Goal: Task Accomplishment & Management: Manage account settings

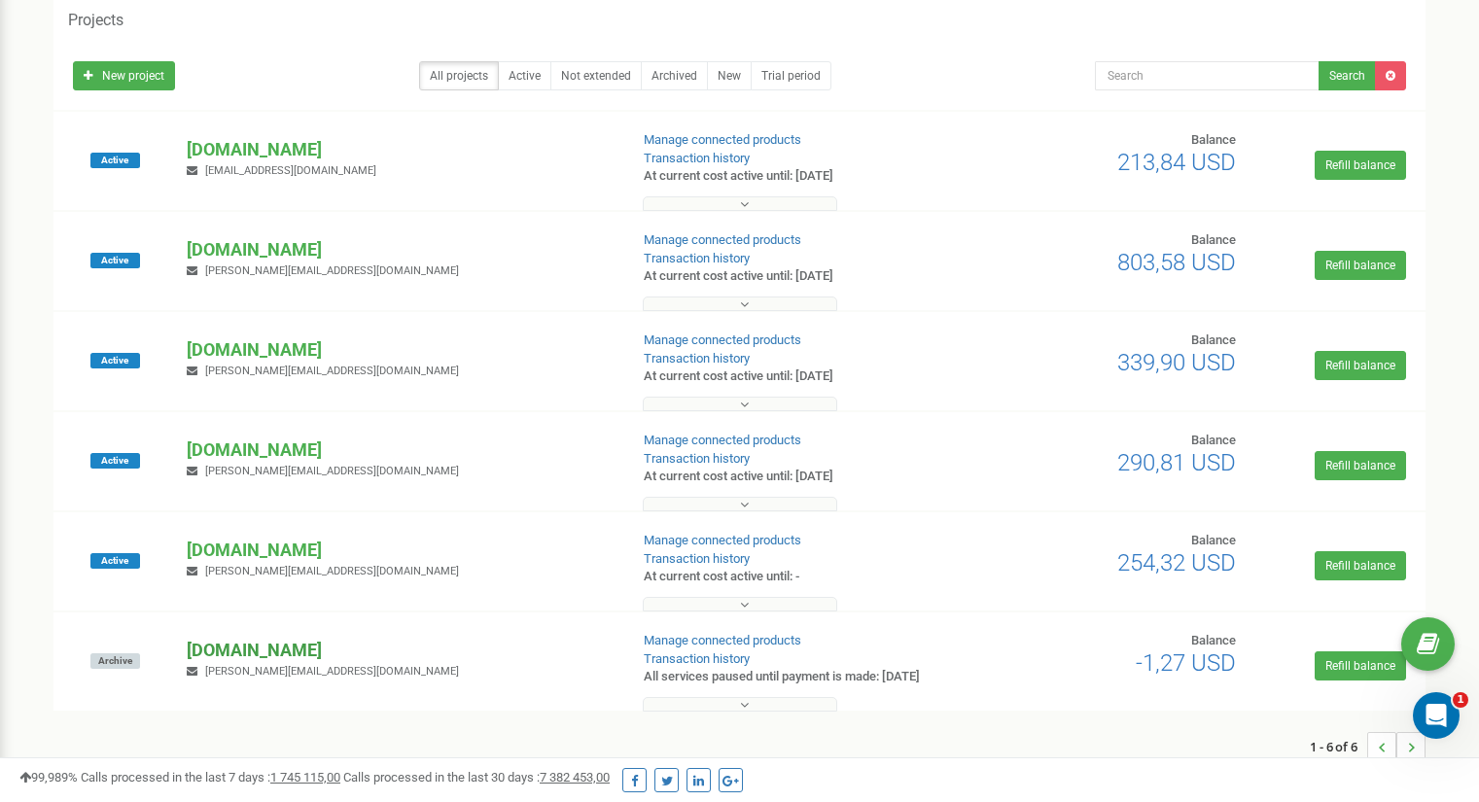
scroll to position [97, 0]
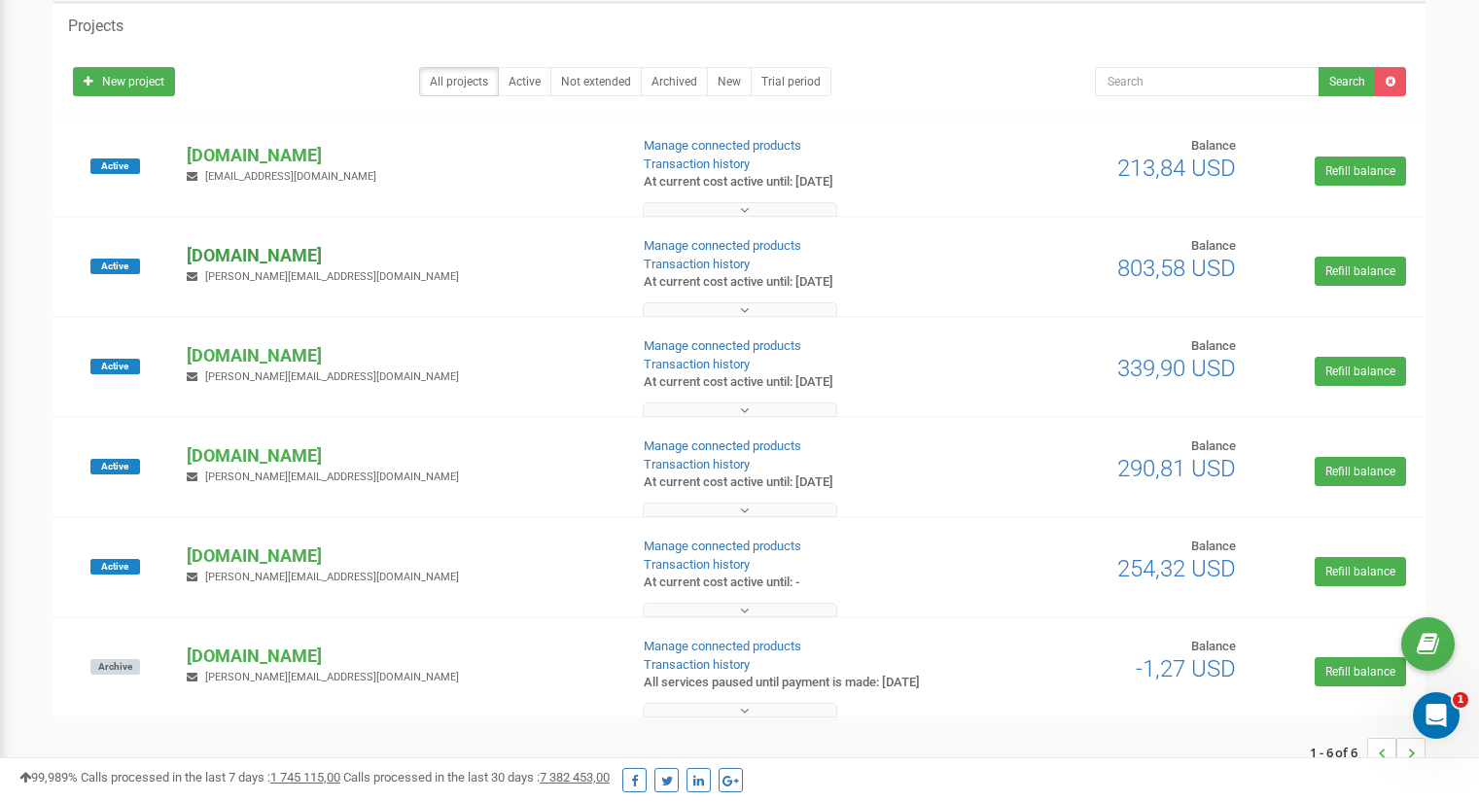
click at [248, 261] on p "[DOMAIN_NAME]" at bounding box center [399, 255] width 425 height 25
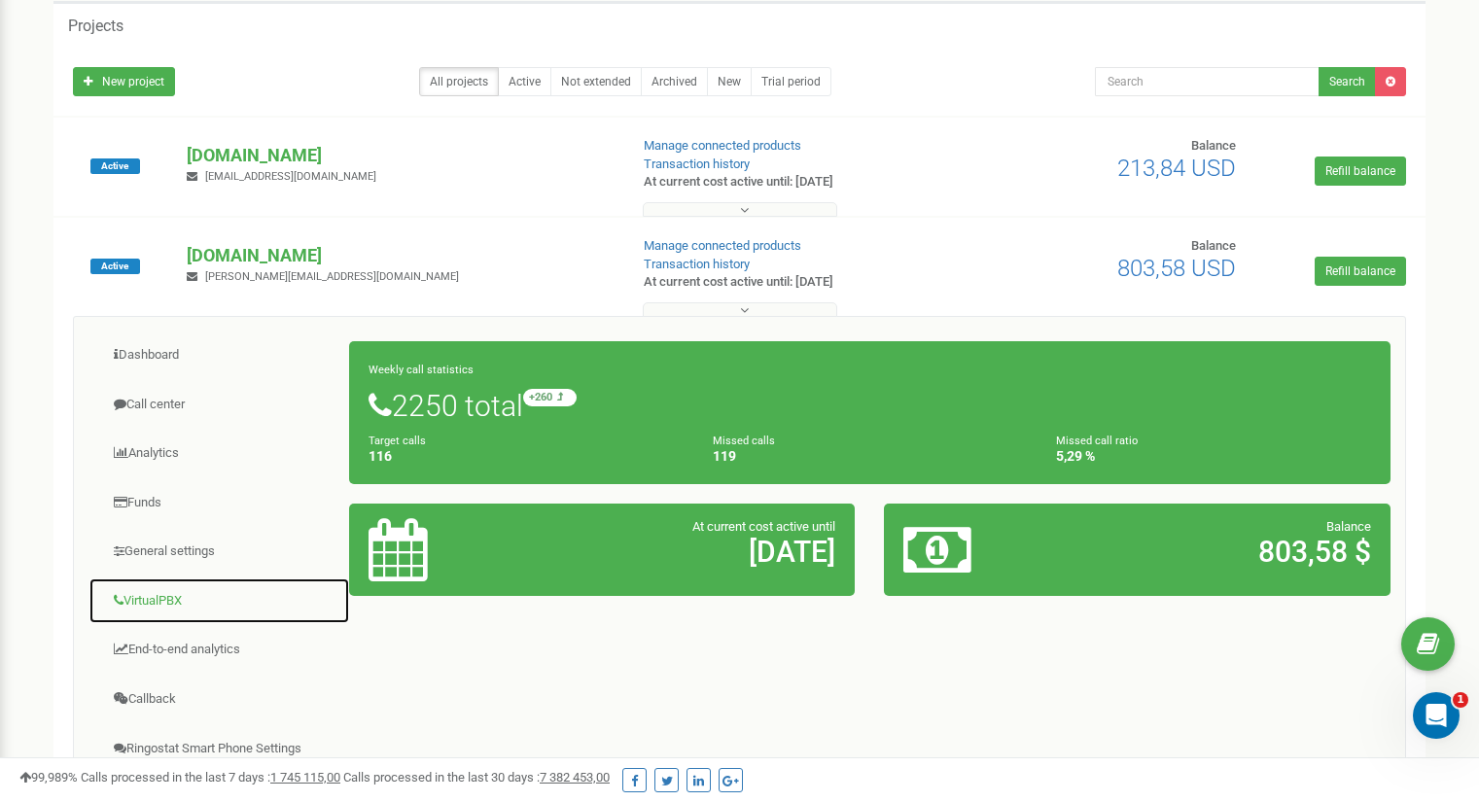
click at [205, 604] on link "VirtualPBX" at bounding box center [219, 602] width 262 height 48
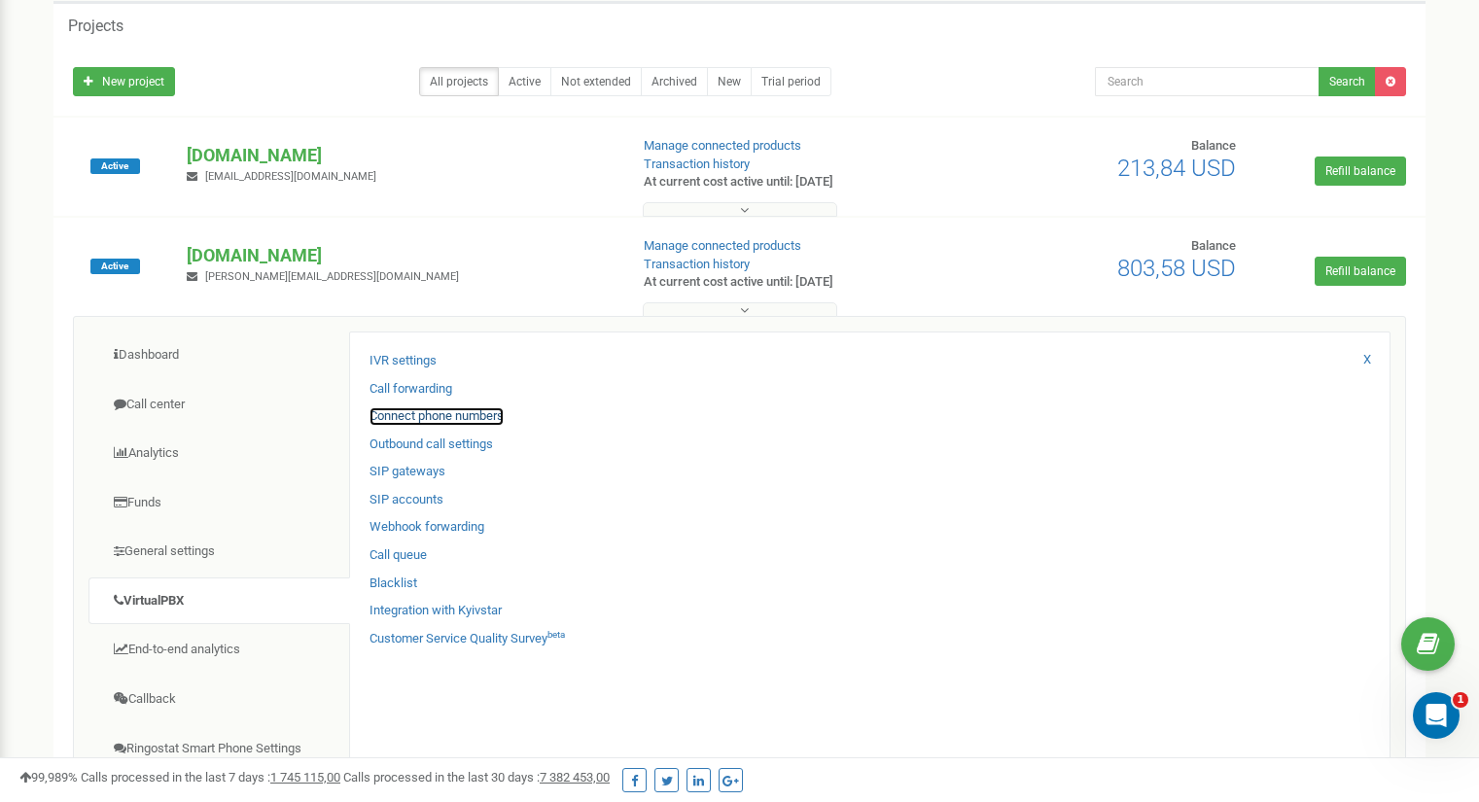
click at [402, 413] on link "Connect phone numbers" at bounding box center [436, 416] width 134 height 18
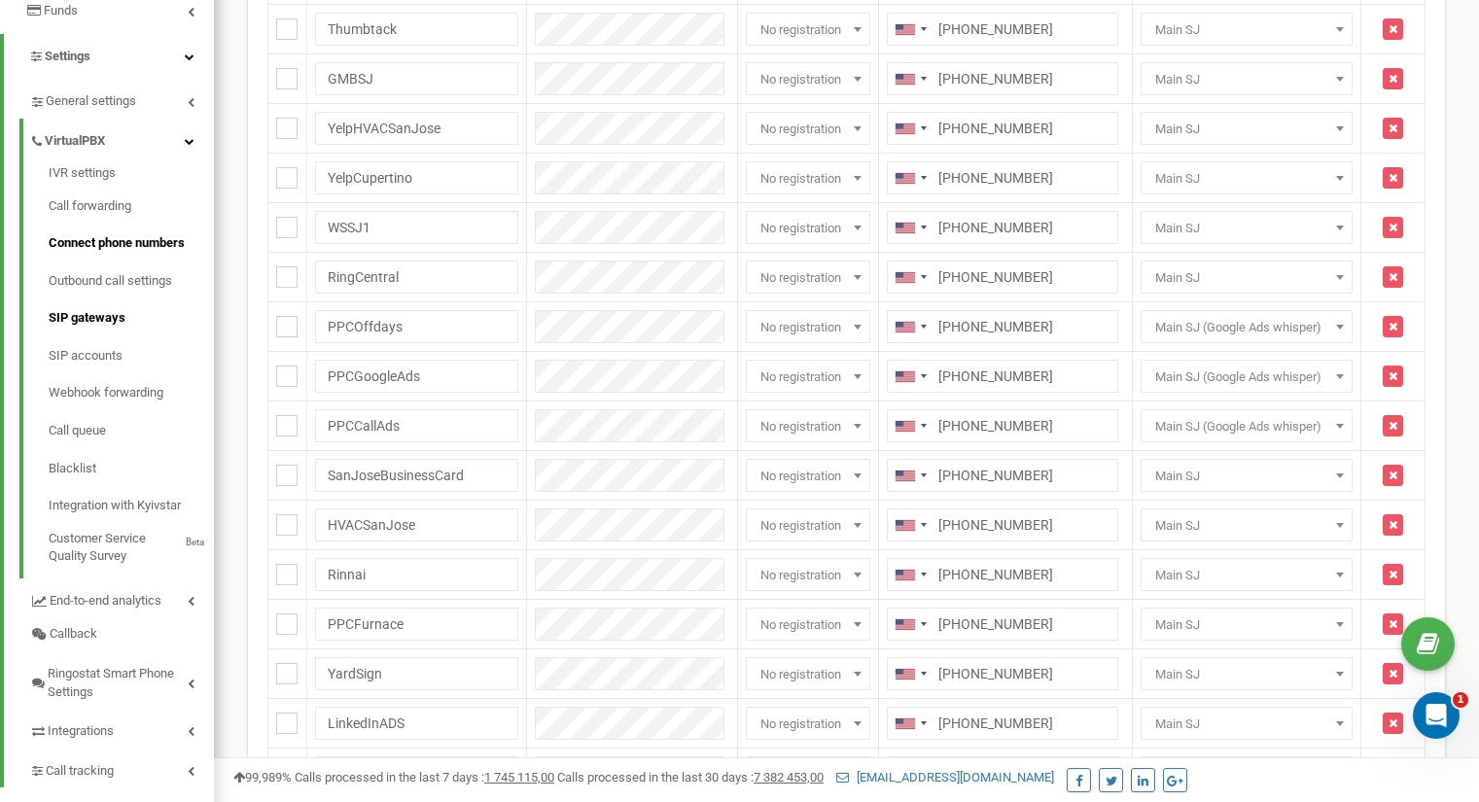
scroll to position [397, 0]
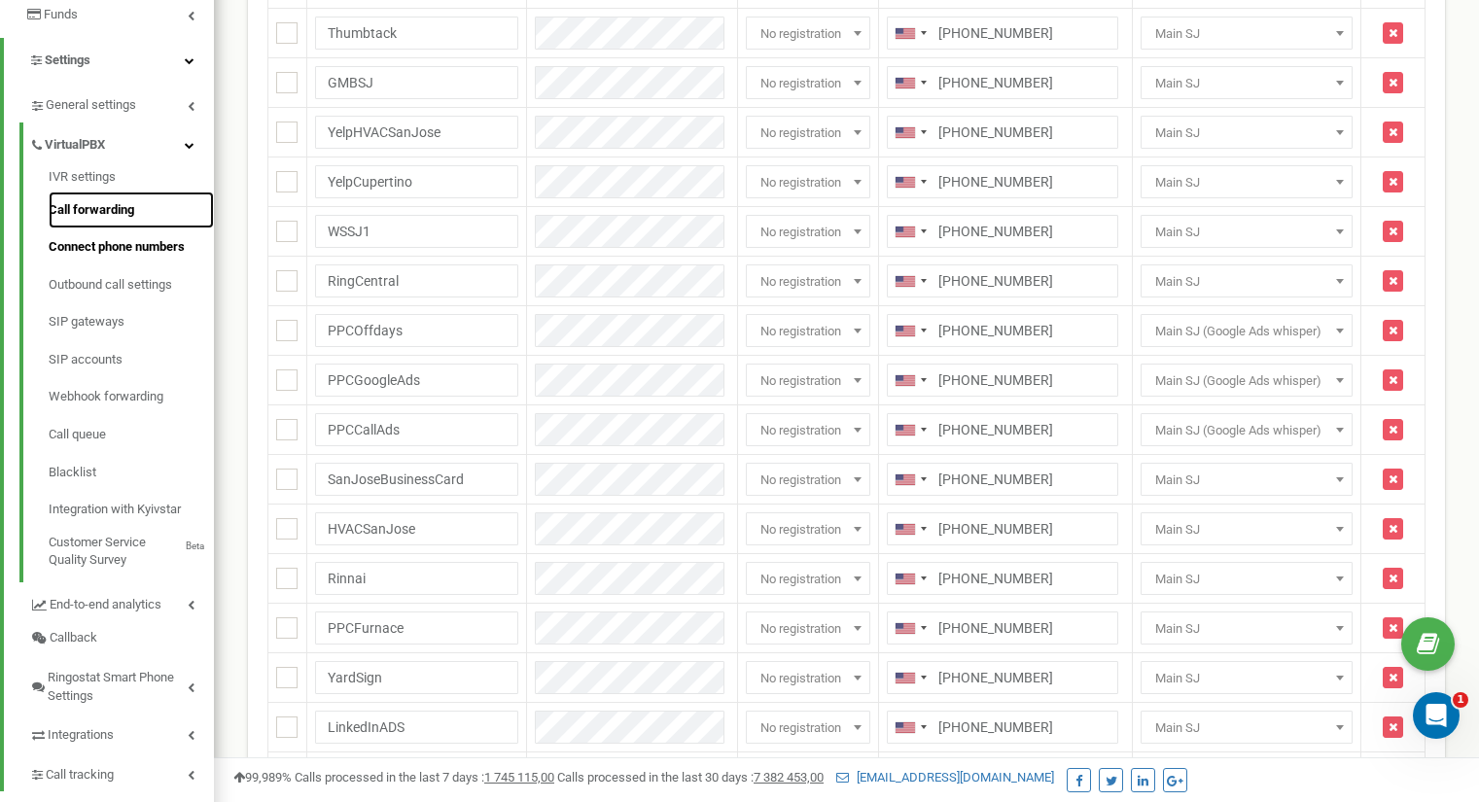
click at [114, 210] on link "Call forwarding" at bounding box center [131, 211] width 165 height 38
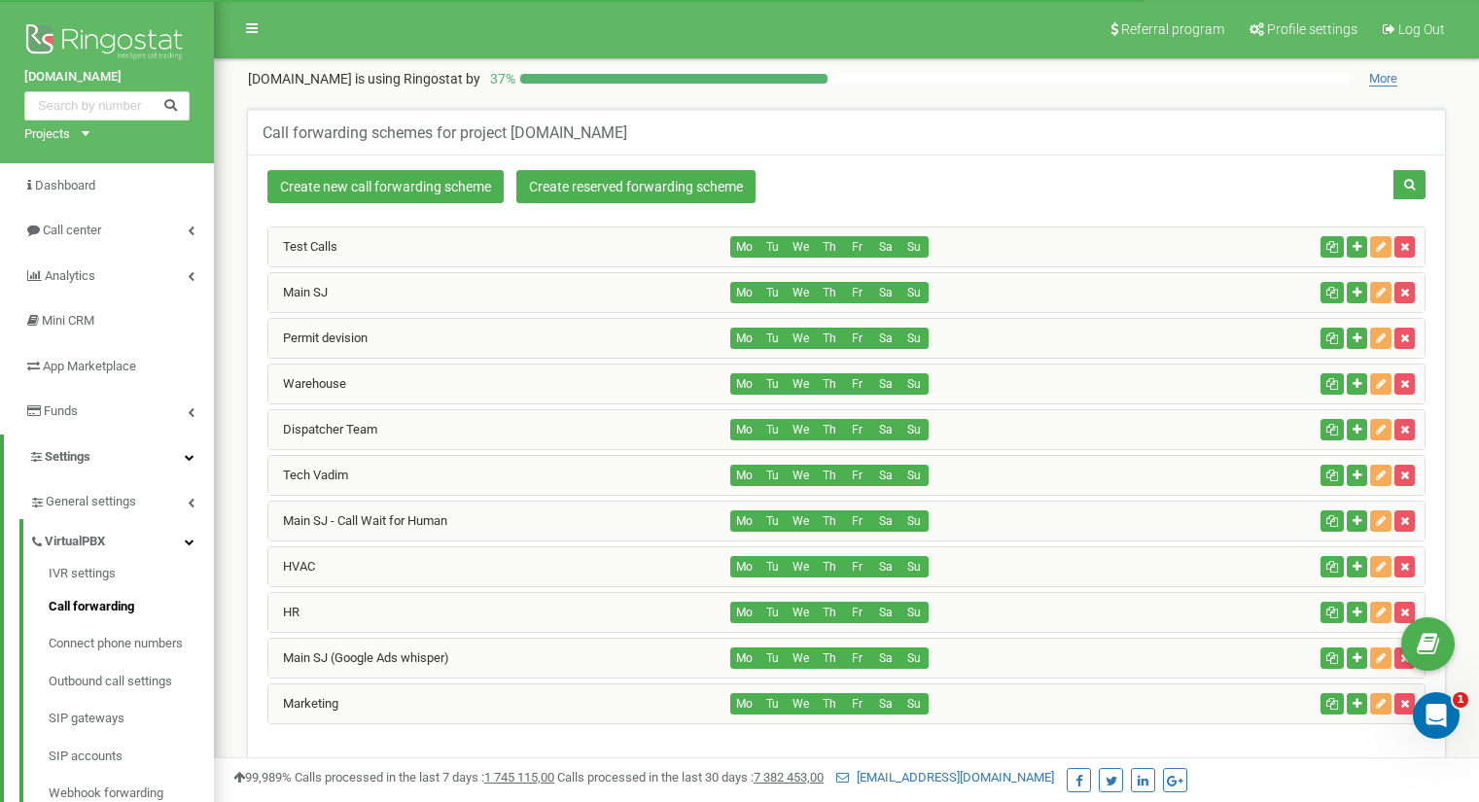
click at [355, 437] on link "Dispatcher Team" at bounding box center [322, 429] width 109 height 15
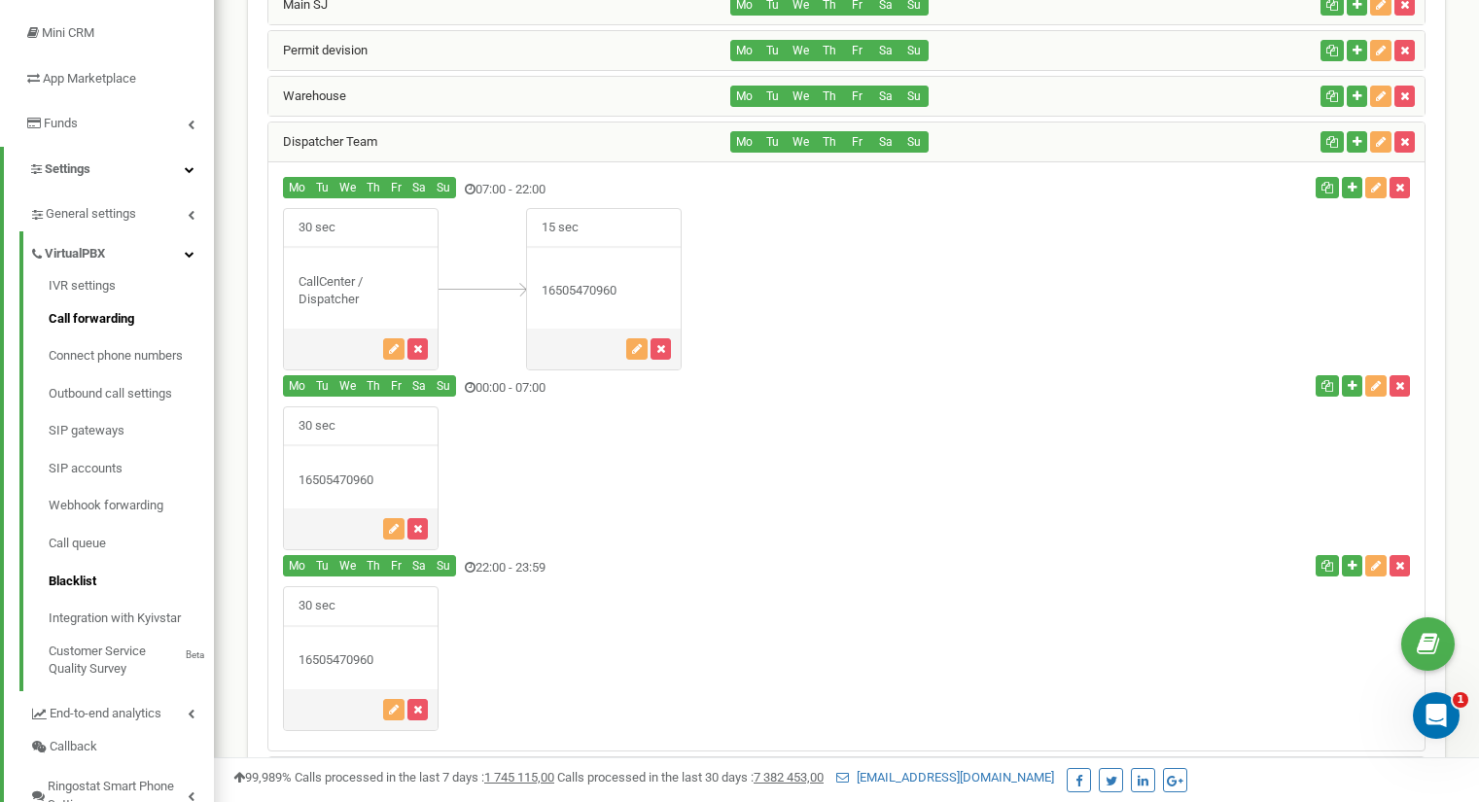
scroll to position [292, 0]
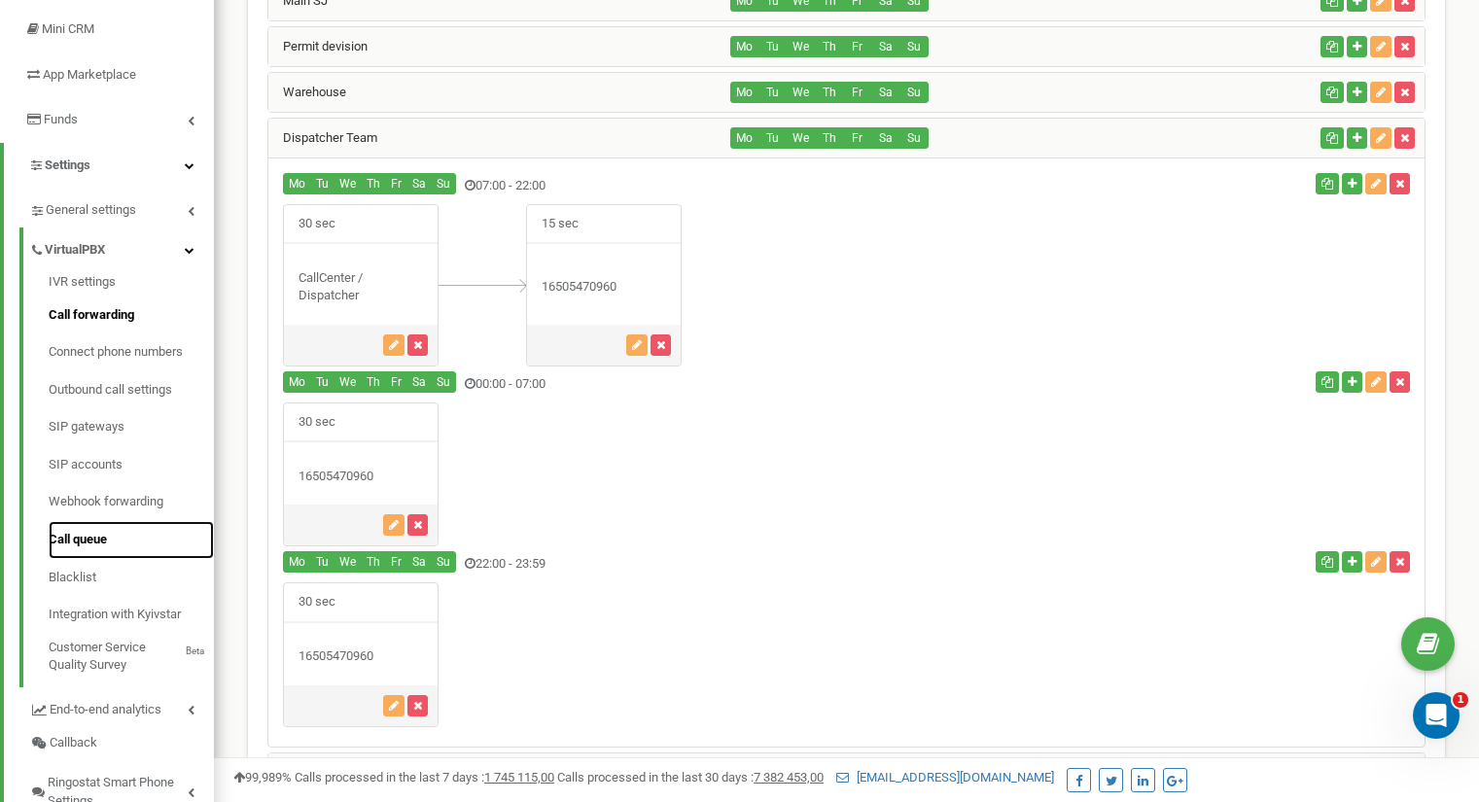
click at [116, 549] on link "Call queue" at bounding box center [131, 540] width 165 height 38
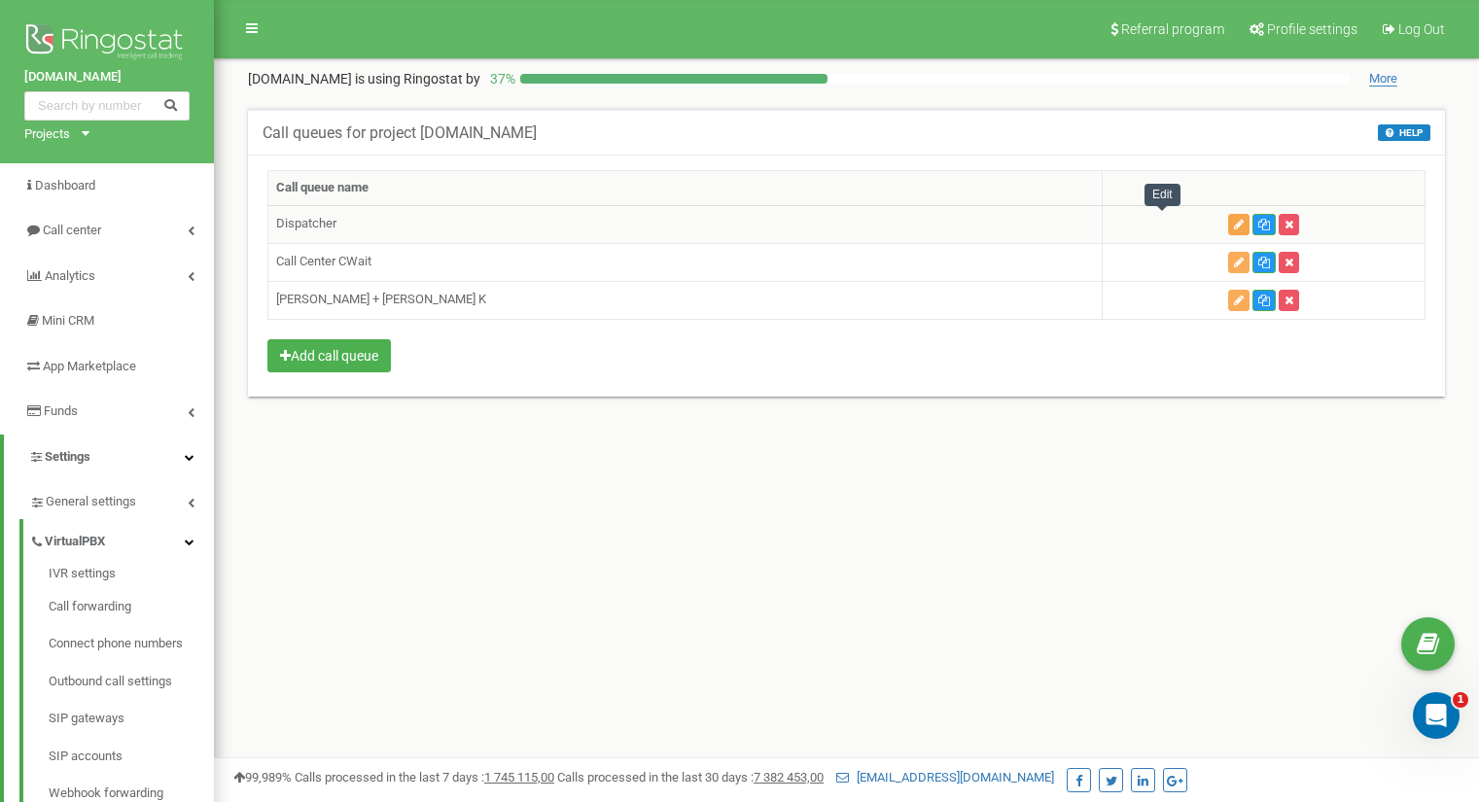
click at [1234, 228] on icon "button" at bounding box center [1239, 225] width 10 height 12
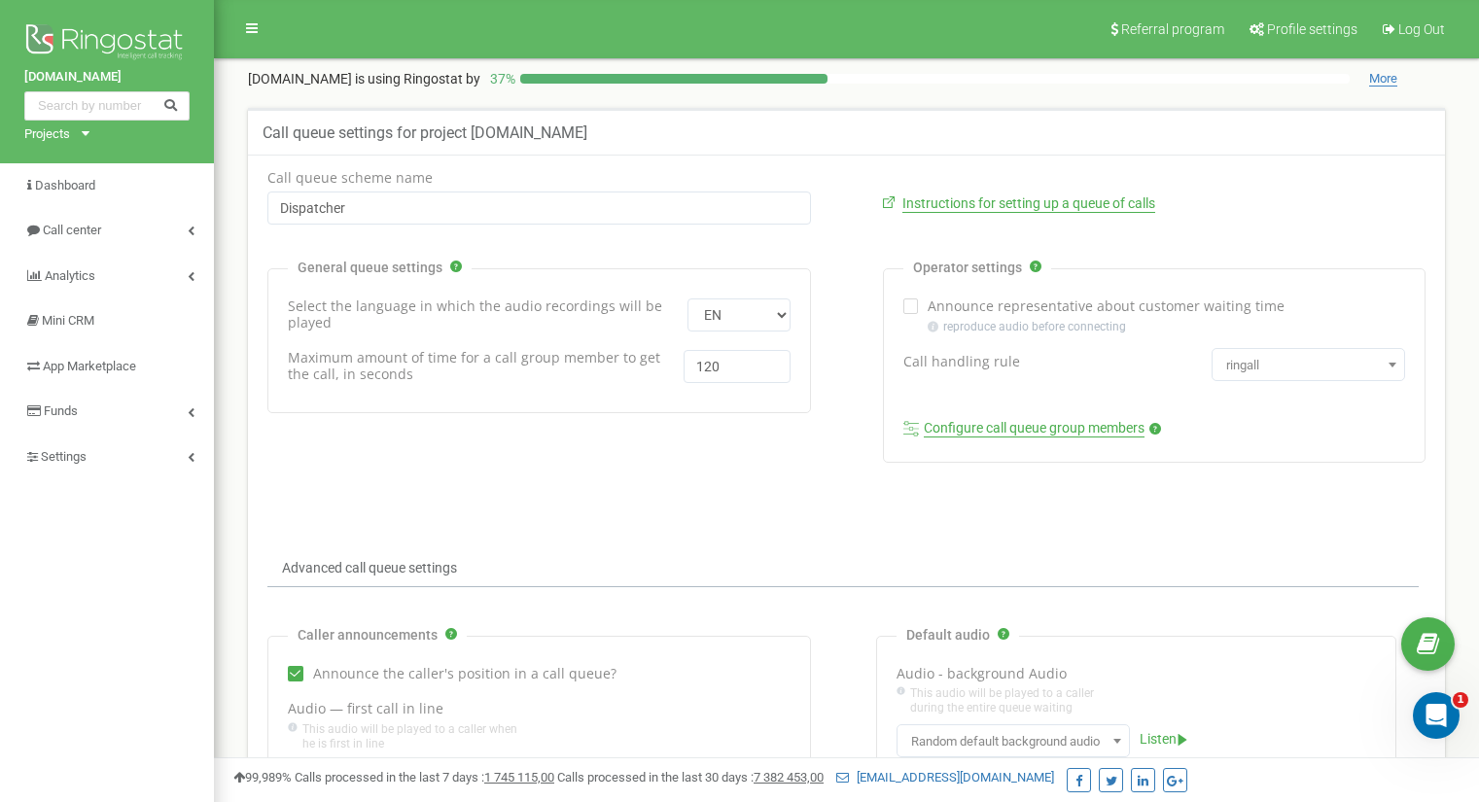
click at [1017, 428] on link "Configure call queue group members" at bounding box center [1034, 429] width 221 height 18
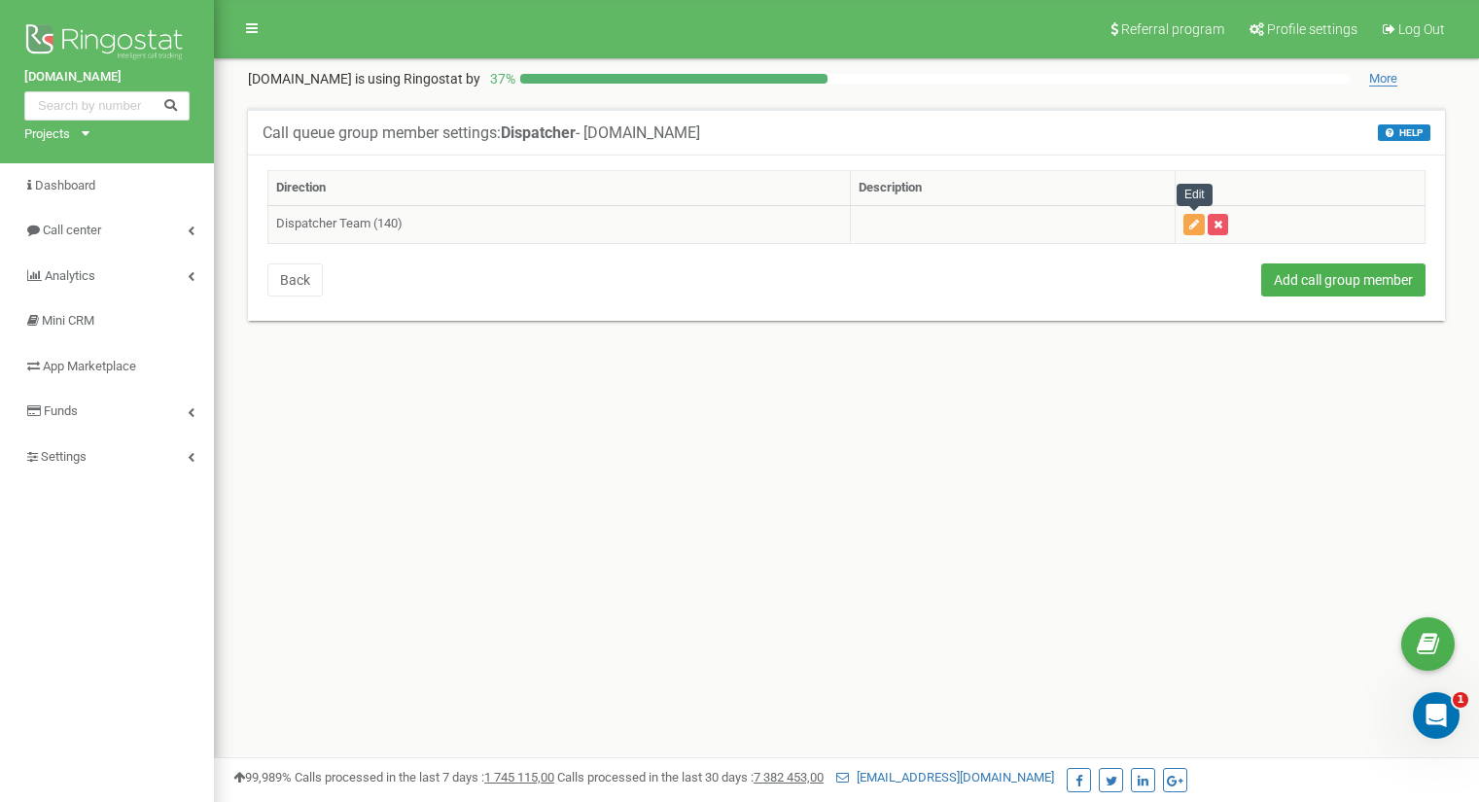
click at [1196, 228] on icon "button" at bounding box center [1194, 225] width 10 height 12
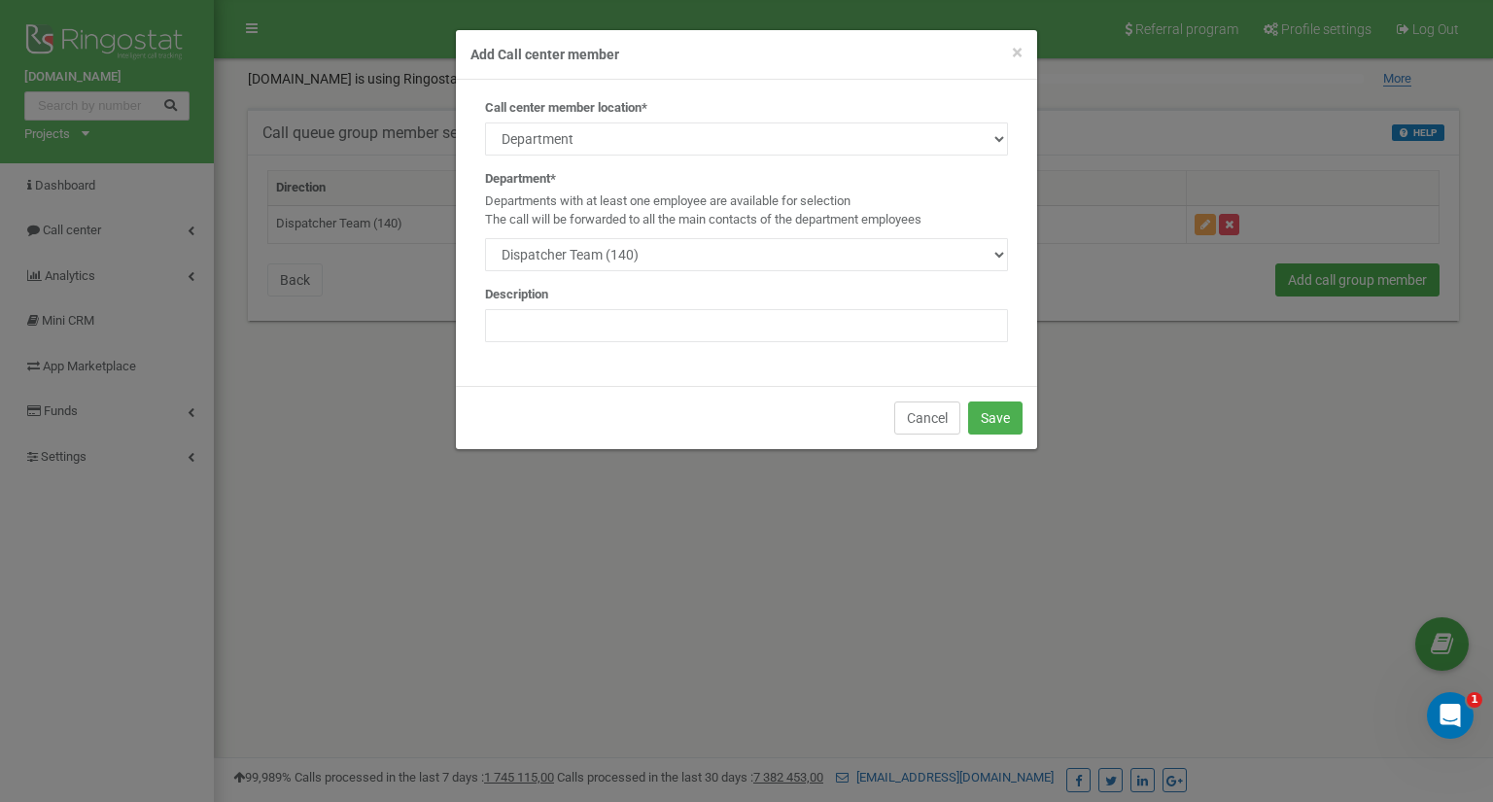
click at [947, 414] on button "Cancel" at bounding box center [928, 418] width 66 height 33
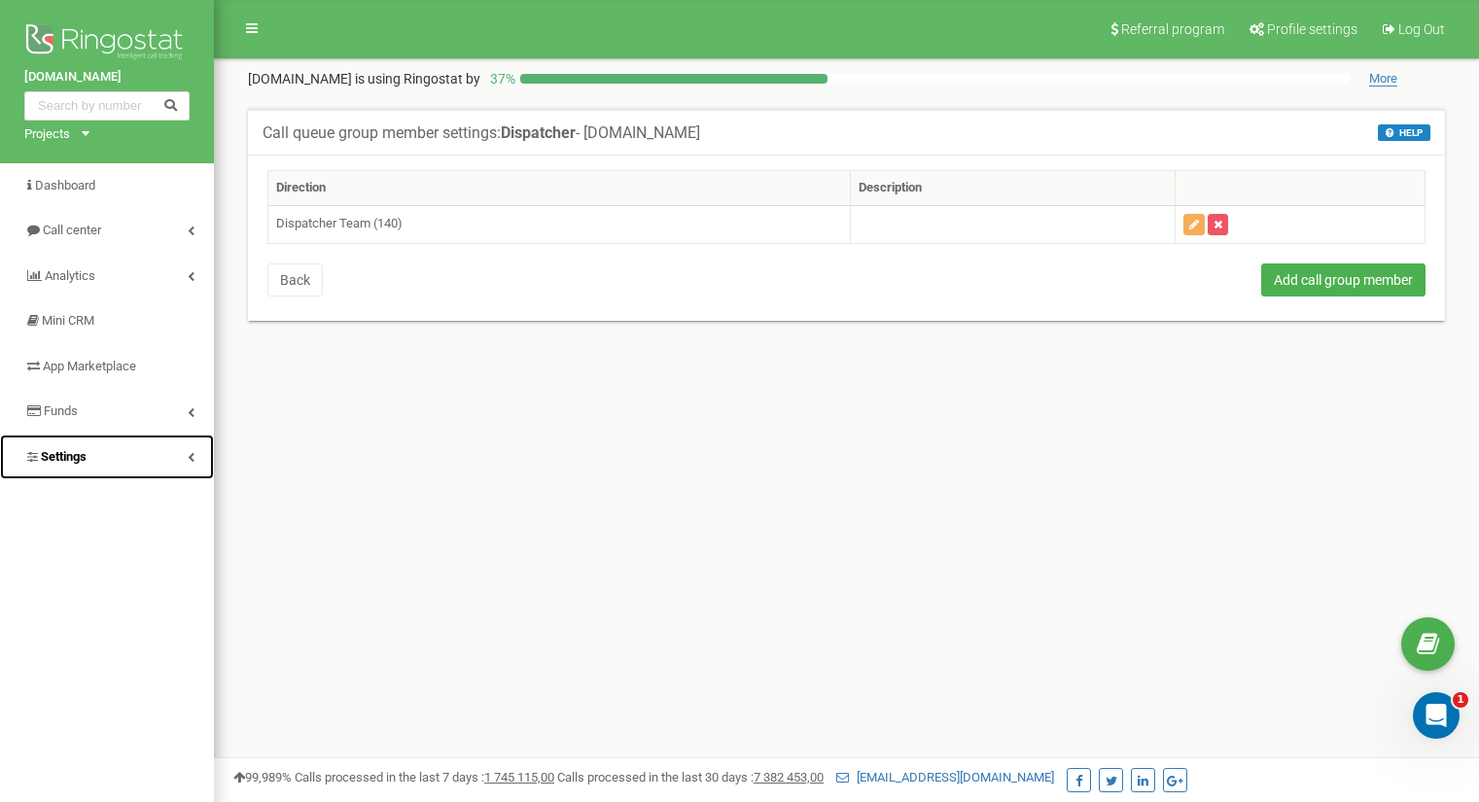
click at [138, 458] on link "Settings" at bounding box center [107, 458] width 214 height 46
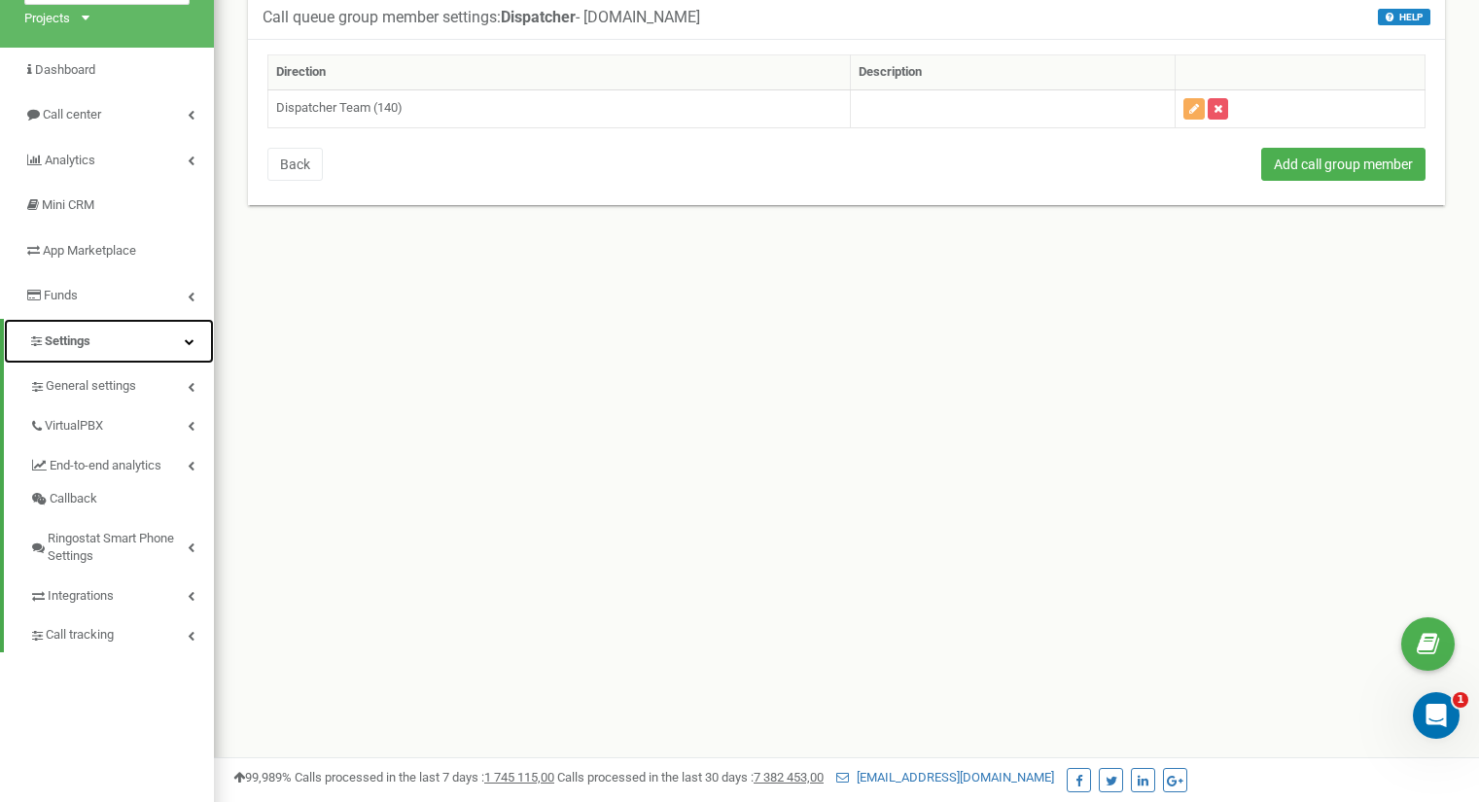
scroll to position [97, 0]
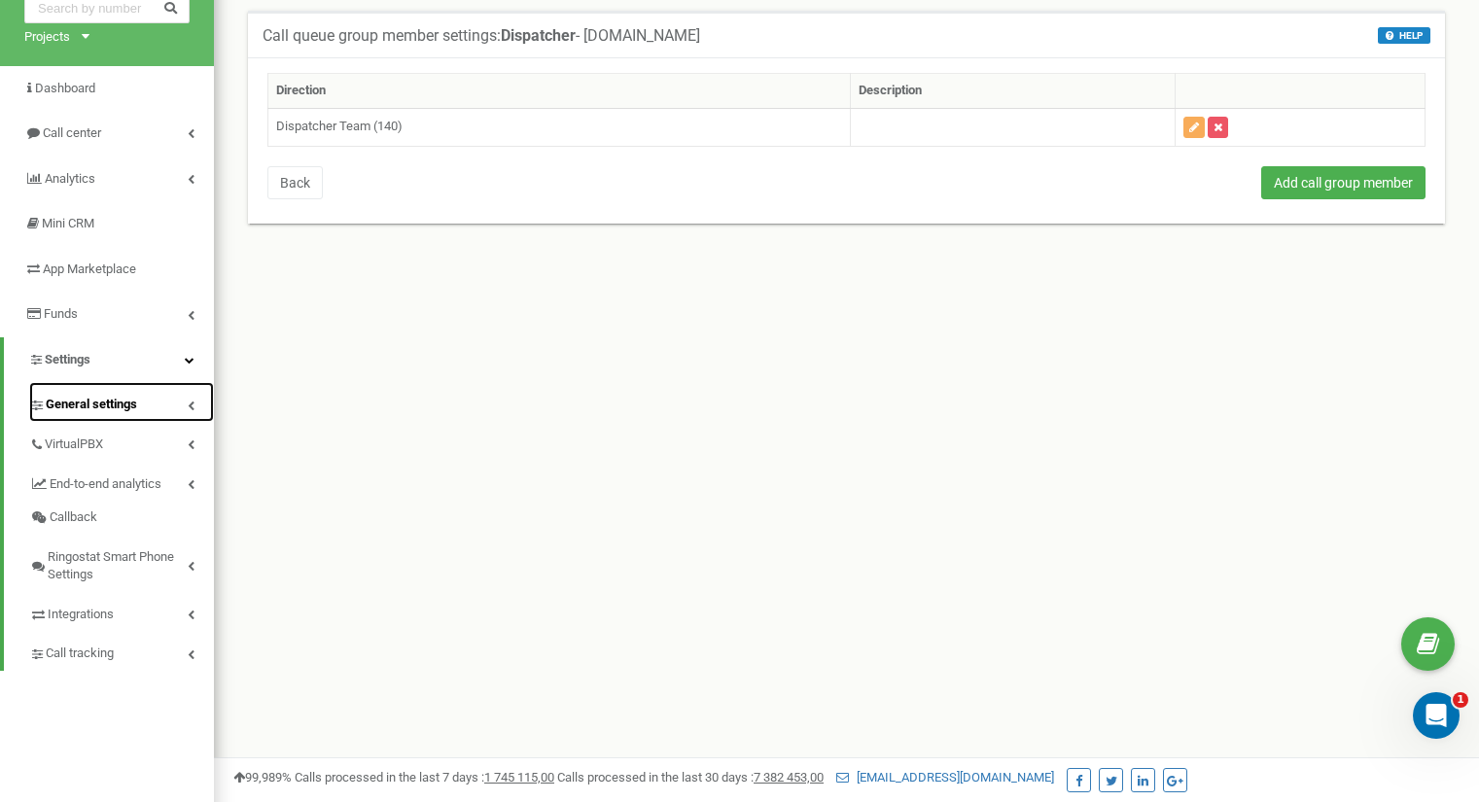
click at [144, 405] on link "General settings" at bounding box center [121, 402] width 185 height 40
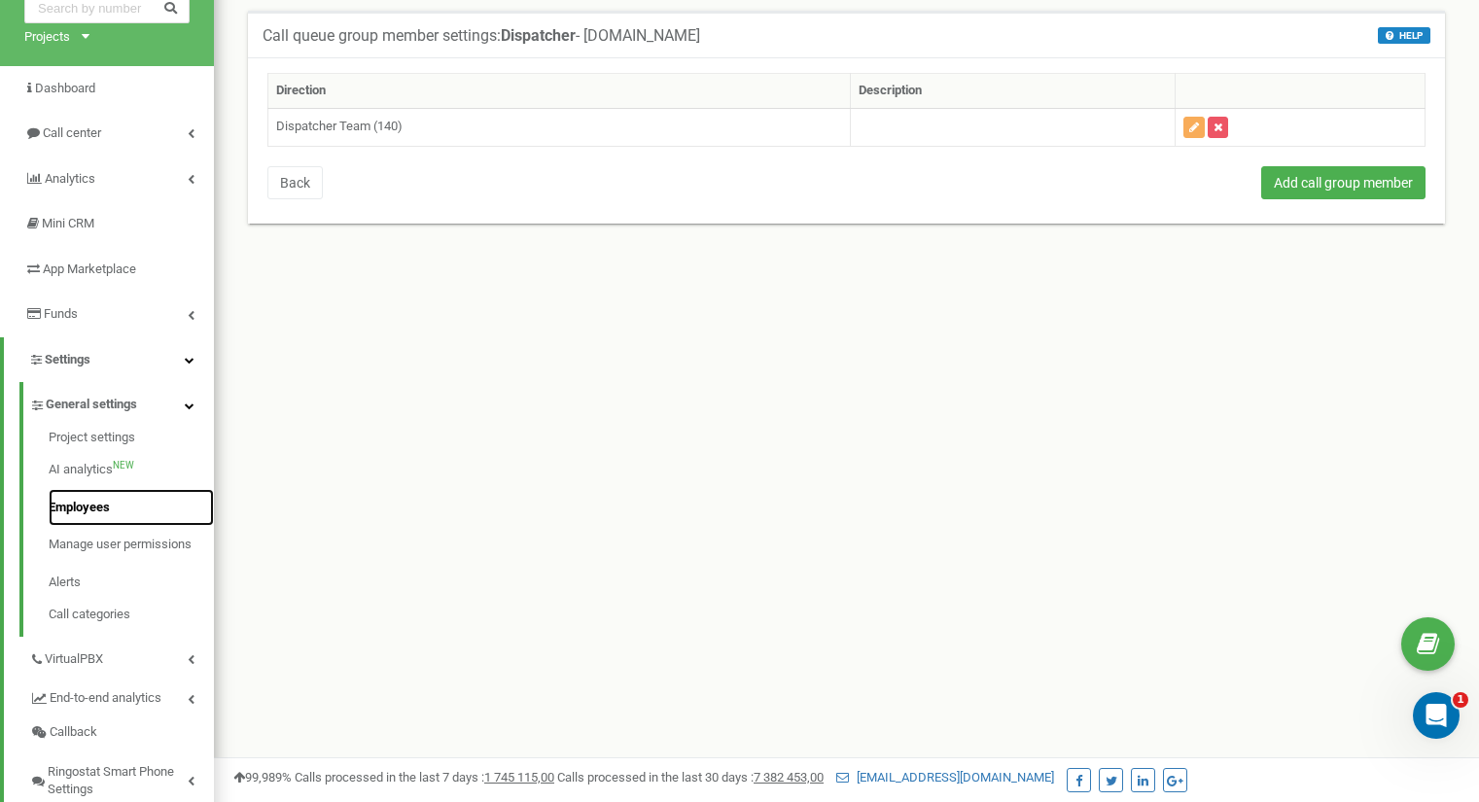
click at [116, 510] on link "Employees" at bounding box center [131, 508] width 165 height 38
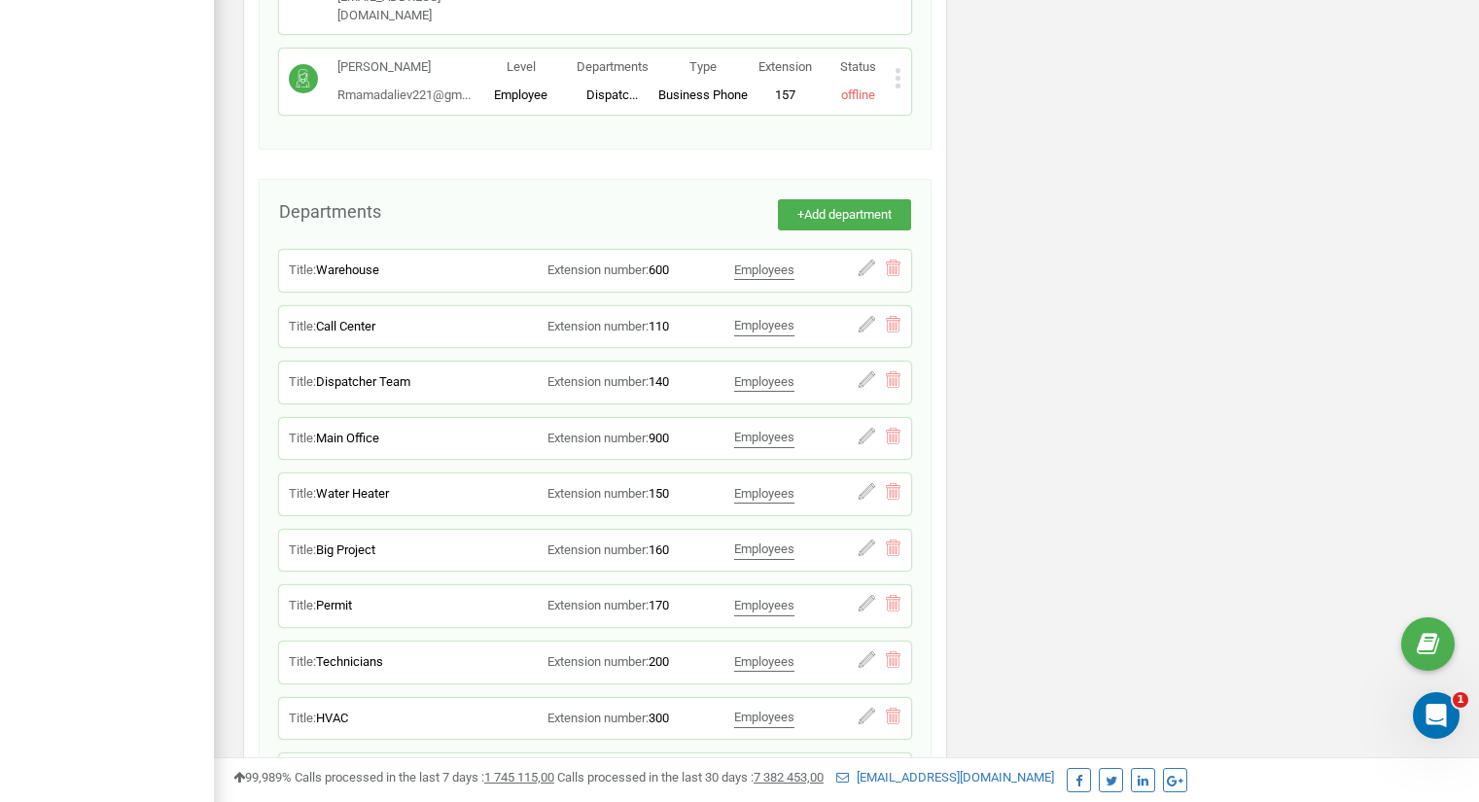
scroll to position [3049, 0]
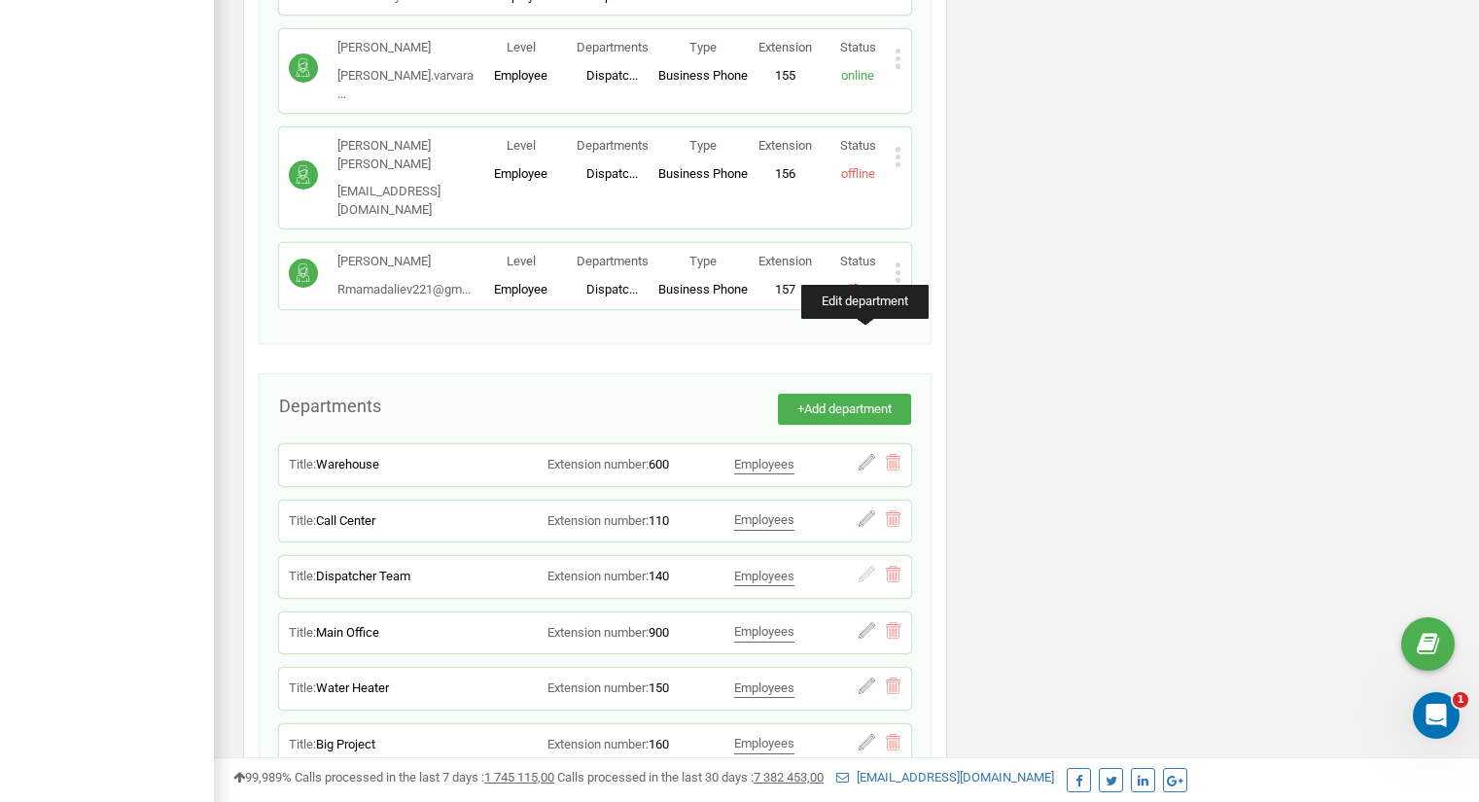
click at [864, 566] on icon at bounding box center [867, 574] width 17 height 17
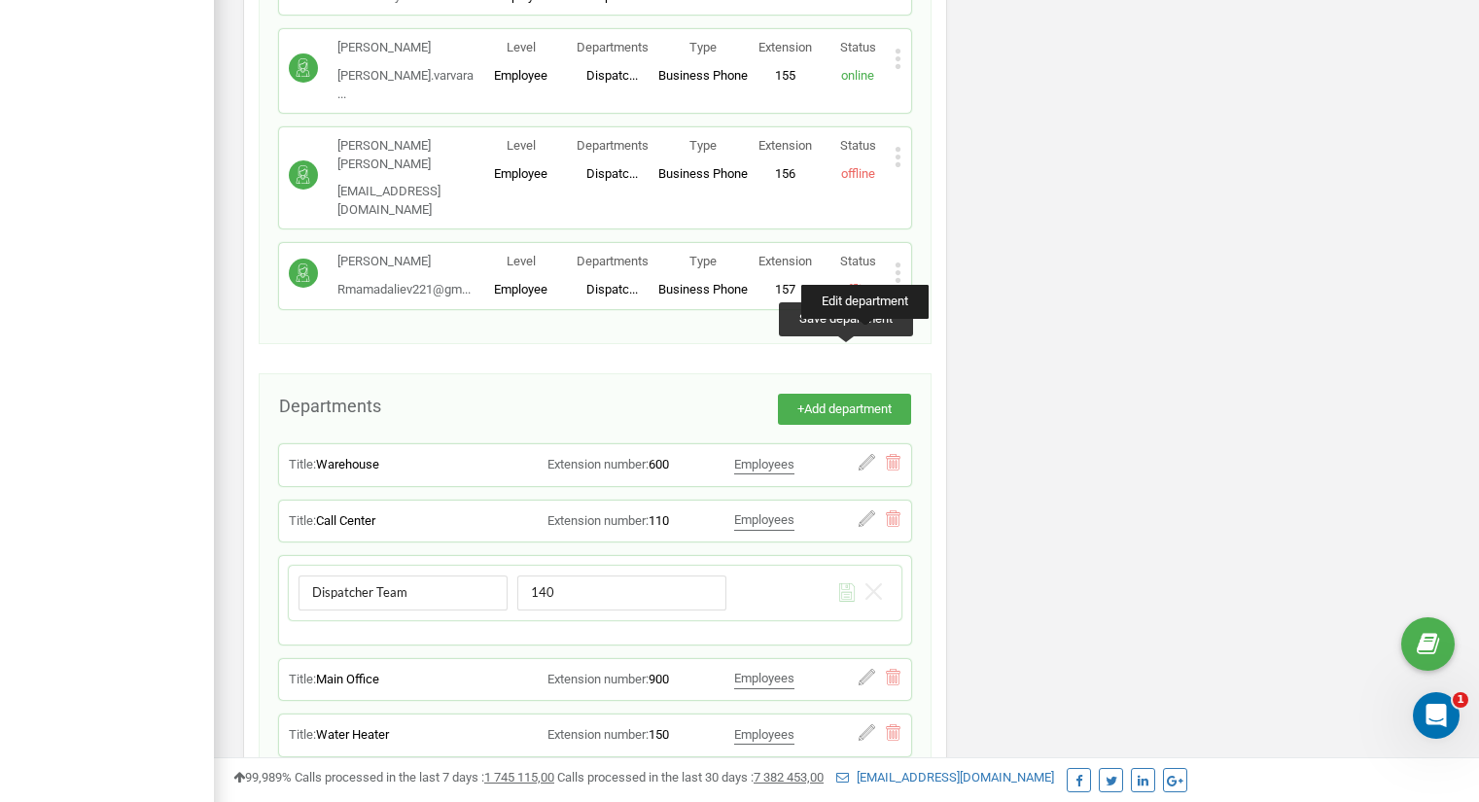
click at [847, 583] on icon at bounding box center [847, 592] width 17 height 18
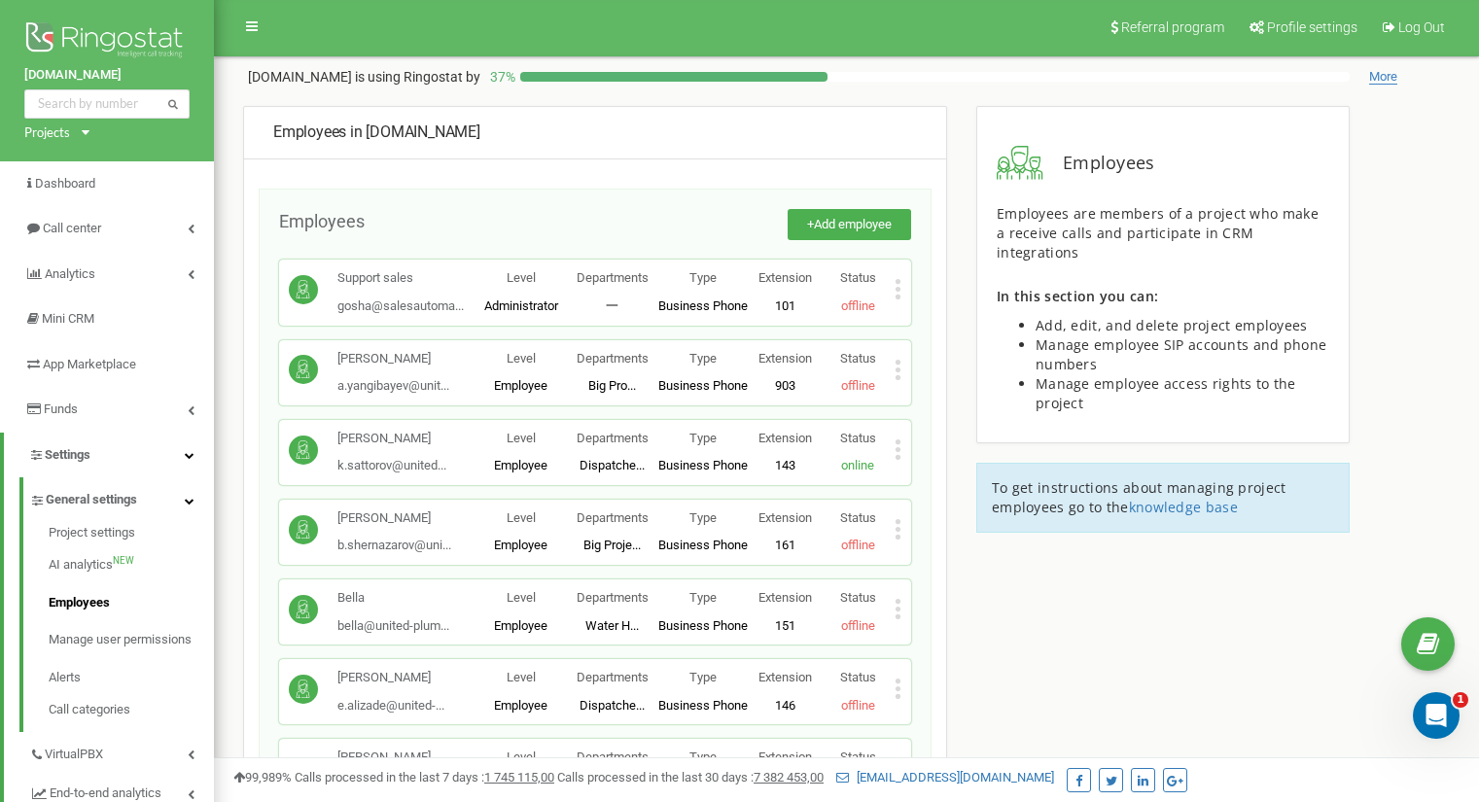
scroll to position [0, 0]
